Goal: Task Accomplishment & Management: Use online tool/utility

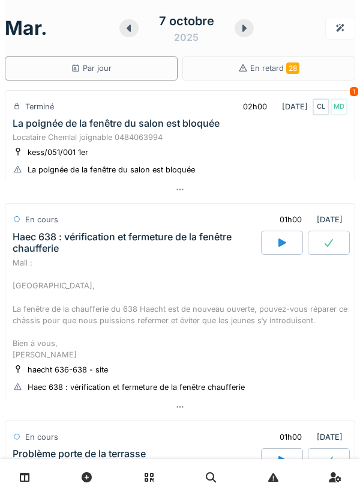
click at [288, 242] on div at bounding box center [282, 243] width 42 height 24
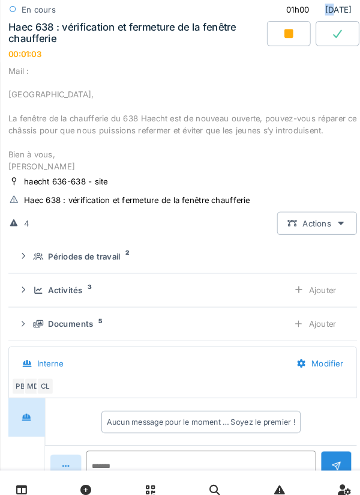
scroll to position [203, 0]
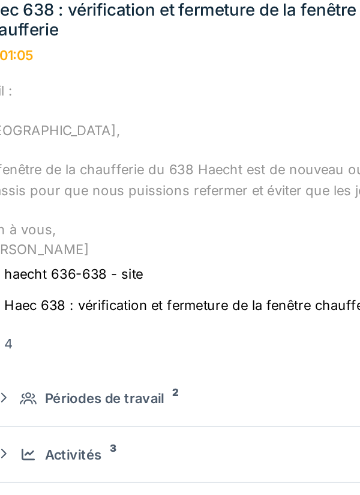
click at [223, 94] on div "Mail : [GEOGRAPHIC_DATA], La fenêtre de la chaufferie du 638 Haecht est de nouv…" at bounding box center [180, 126] width 335 height 104
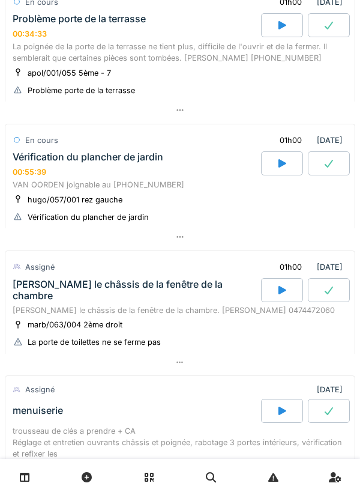
scroll to position [0, 0]
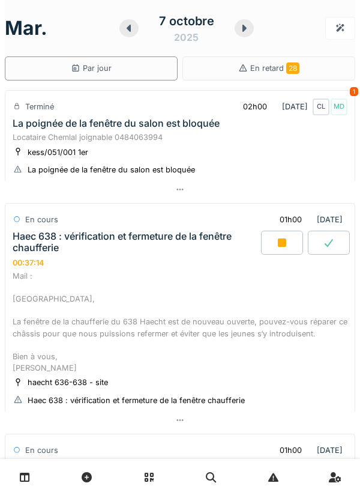
click at [163, 250] on div "Haec 638 : vérification et fermeture de la fenêtre chaufferie" at bounding box center [136, 242] width 246 height 23
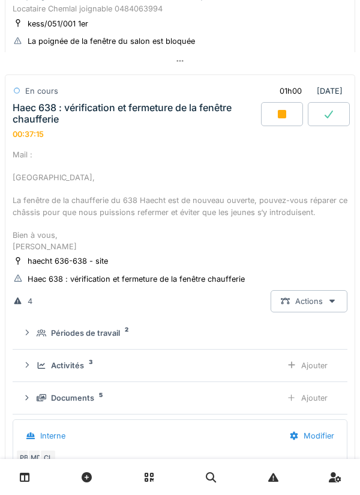
scroll to position [156, 0]
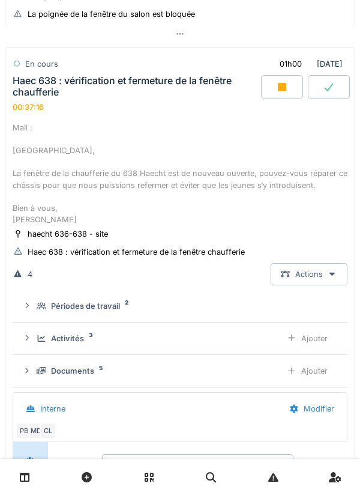
click at [202, 342] on div "Activités 3" at bounding box center [154, 338] width 235 height 11
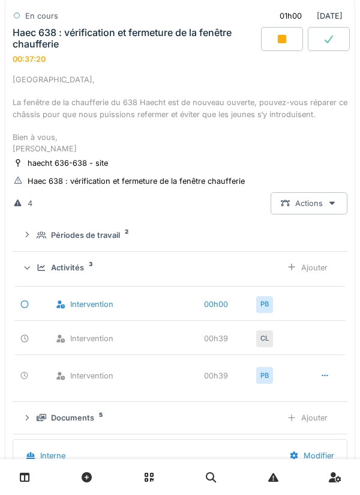
scroll to position [228, 0]
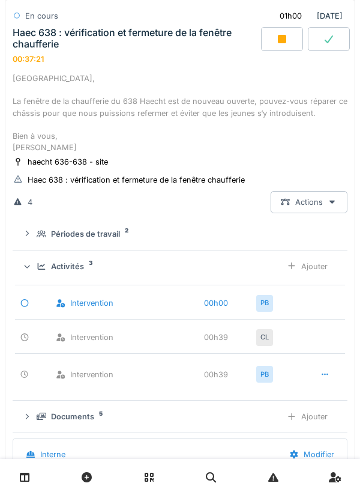
click at [306, 264] on div "Ajouter" at bounding box center [307, 266] width 61 height 22
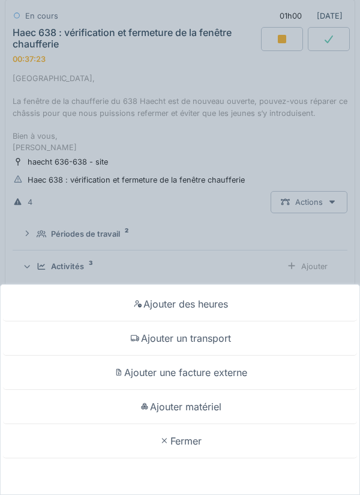
click at [177, 339] on div "Ajouter un transport" at bounding box center [180, 338] width 354 height 34
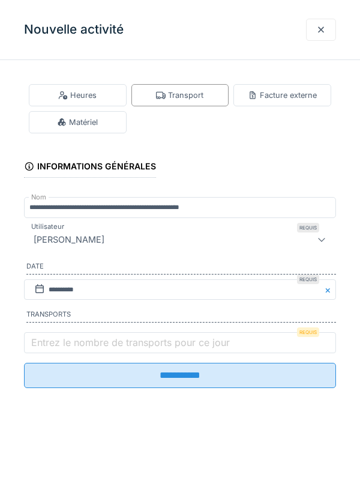
click at [137, 386] on input "**********" at bounding box center [180, 375] width 312 height 25
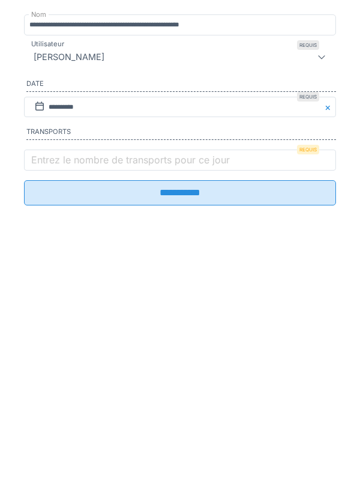
click at [76, 349] on label "Entrez le nombre de transports pour ce jour" at bounding box center [131, 342] width 204 height 14
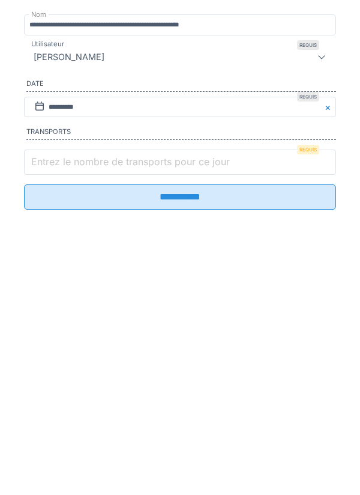
click at [76, 354] on input "Entrez le nombre de transports pour ce jour" at bounding box center [180, 344] width 312 height 25
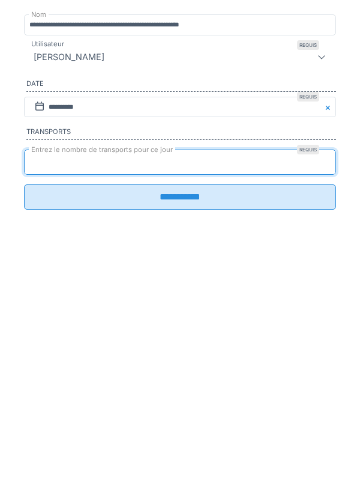
type input "*"
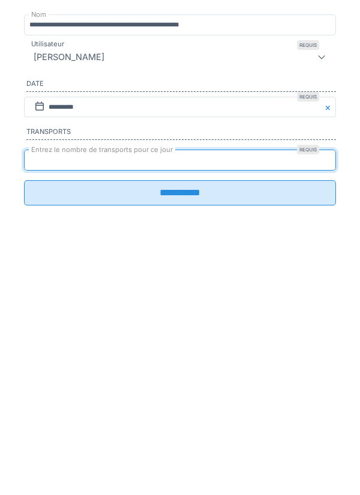
click at [118, 387] on input "**********" at bounding box center [180, 375] width 312 height 25
